Goal: Navigation & Orientation: Find specific page/section

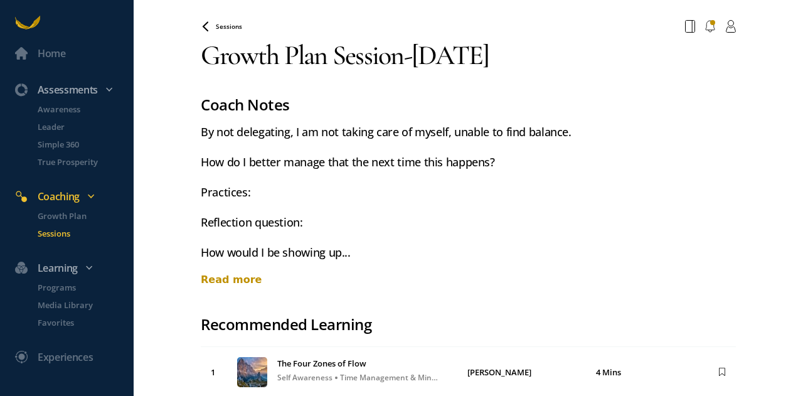
scroll to position [23, 0]
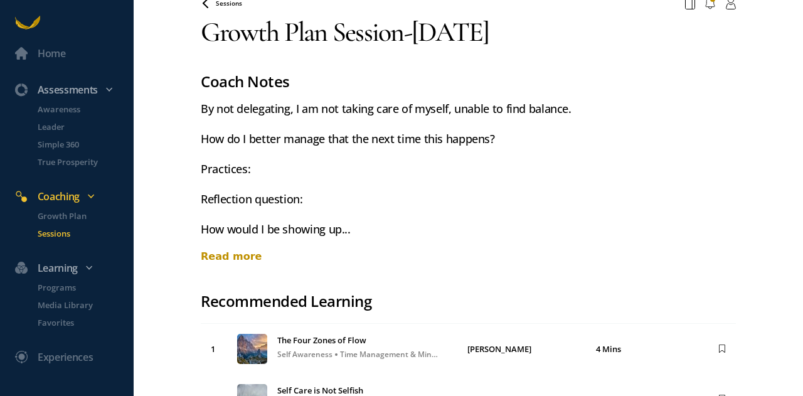
click at [229, 258] on div "Read more" at bounding box center [468, 256] width 535 height 15
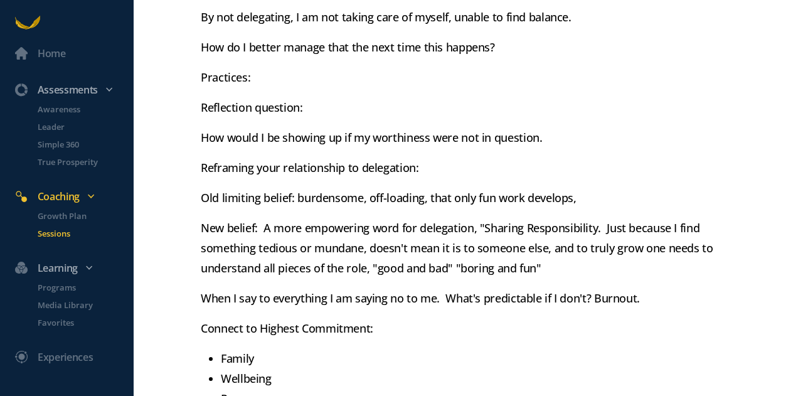
scroll to position [102, 0]
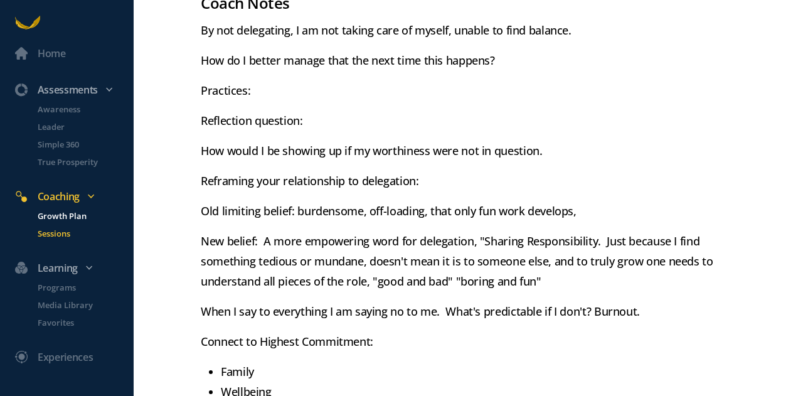
click at [84, 219] on p "Growth Plan" at bounding box center [85, 216] width 94 height 13
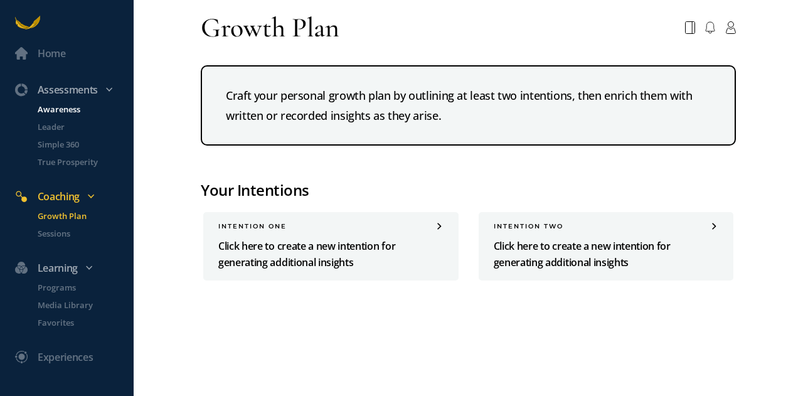
click at [72, 106] on p "Awareness" at bounding box center [85, 109] width 94 height 13
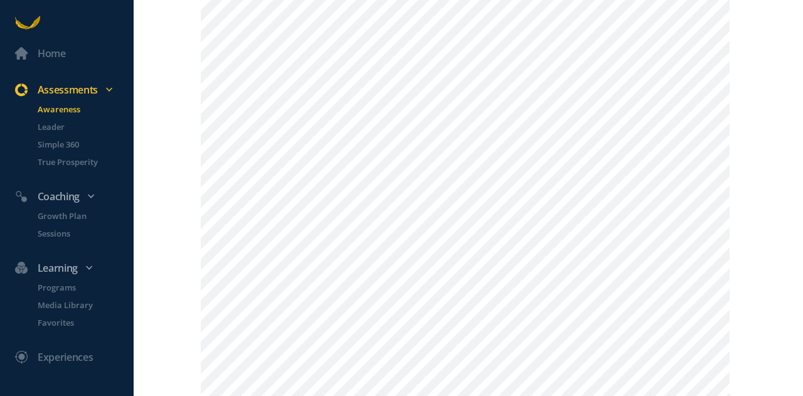
scroll to position [550, 0]
click at [81, 145] on p "Simple 360" at bounding box center [85, 144] width 94 height 13
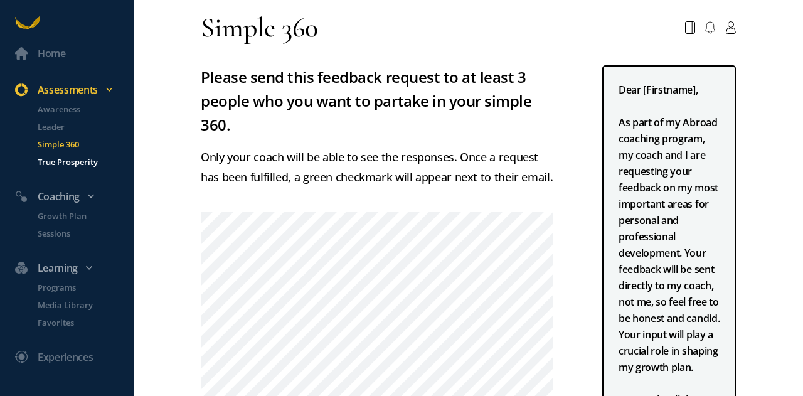
click at [80, 163] on p "True Prosperity" at bounding box center [85, 162] width 94 height 13
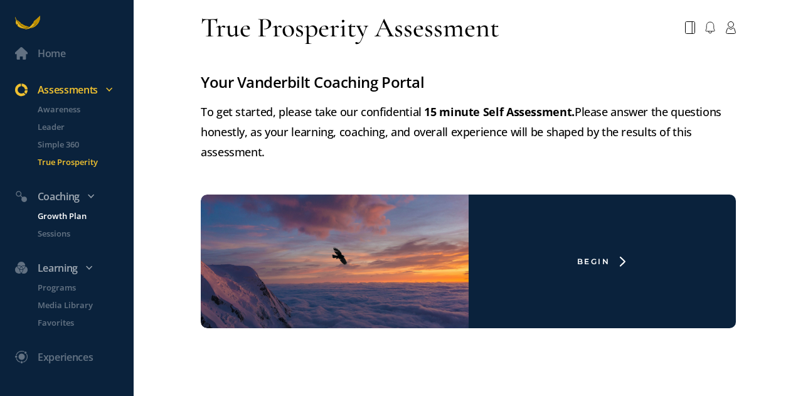
click at [71, 215] on p "Growth Plan" at bounding box center [85, 216] width 94 height 13
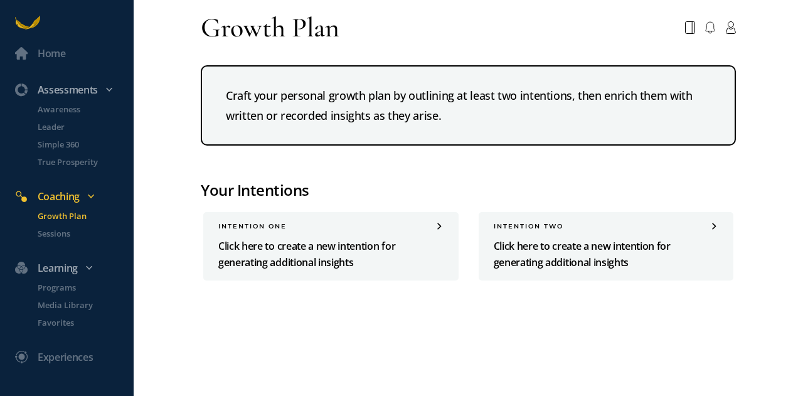
click at [62, 223] on li "Growth Plan" at bounding box center [78, 219] width 111 height 18
click at [67, 234] on p "Sessions" at bounding box center [85, 233] width 94 height 13
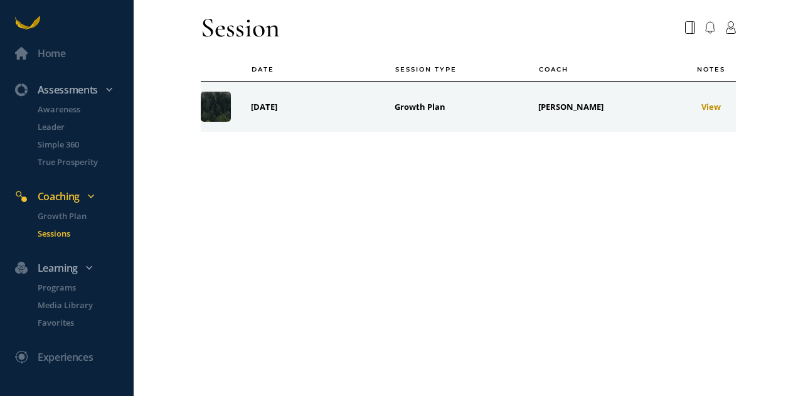
click at [711, 105] on div "View" at bounding box center [704, 106] width 44 height 13
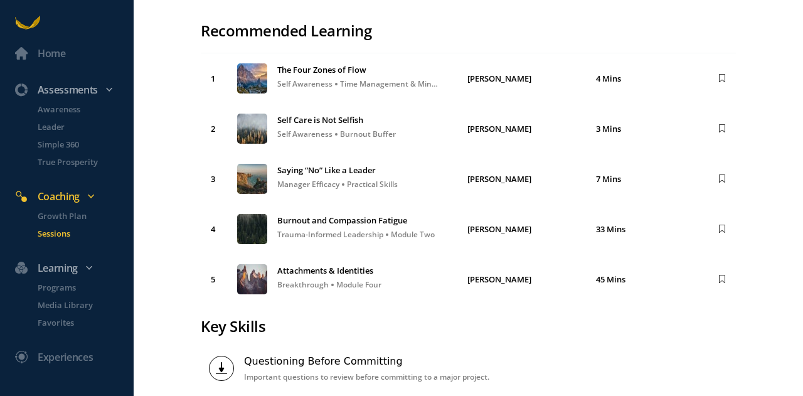
scroll to position [295, 0]
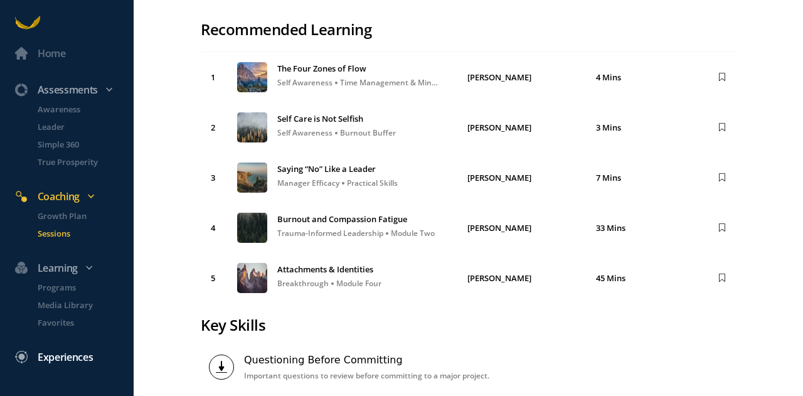
click at [67, 353] on div "Experiences" at bounding box center [65, 357] width 55 height 16
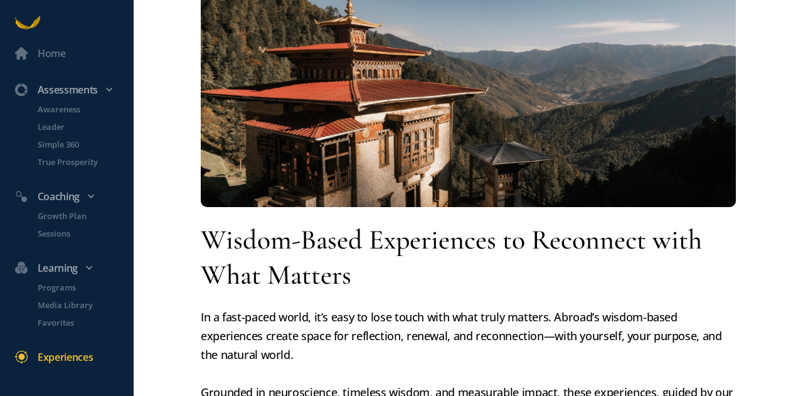
scroll to position [45, 0]
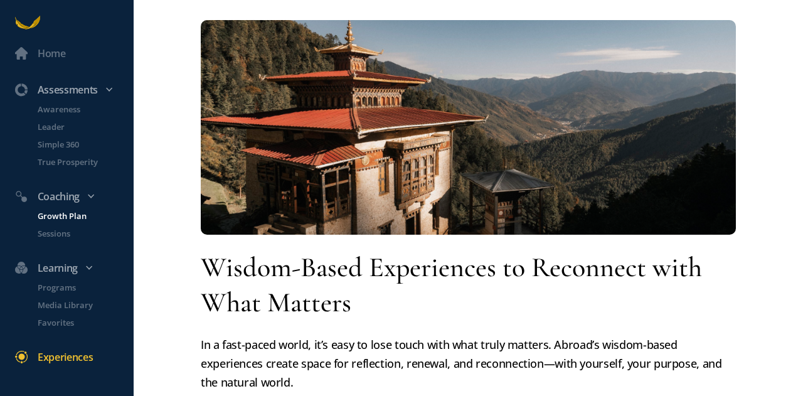
click at [67, 215] on p "Growth Plan" at bounding box center [85, 216] width 94 height 13
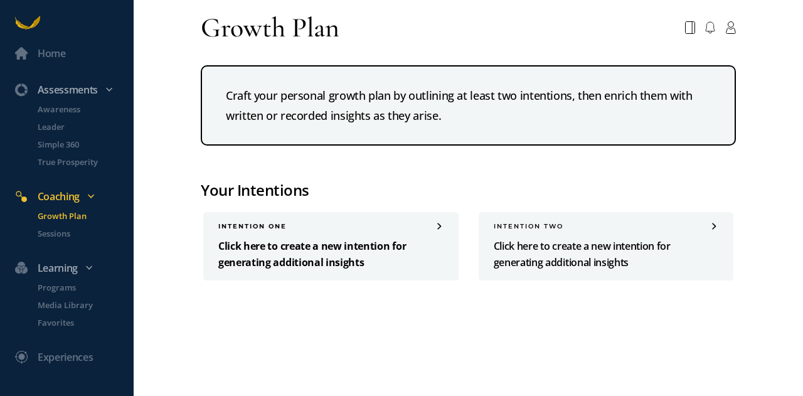
click at [442, 228] on span at bounding box center [440, 226] width 8 height 6
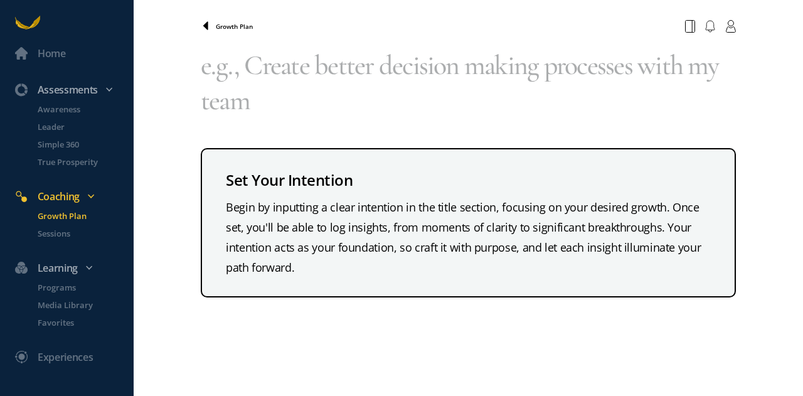
click at [203, 25] on icon at bounding box center [206, 26] width 10 height 10
